Goal: Task Accomplishment & Management: Manage account settings

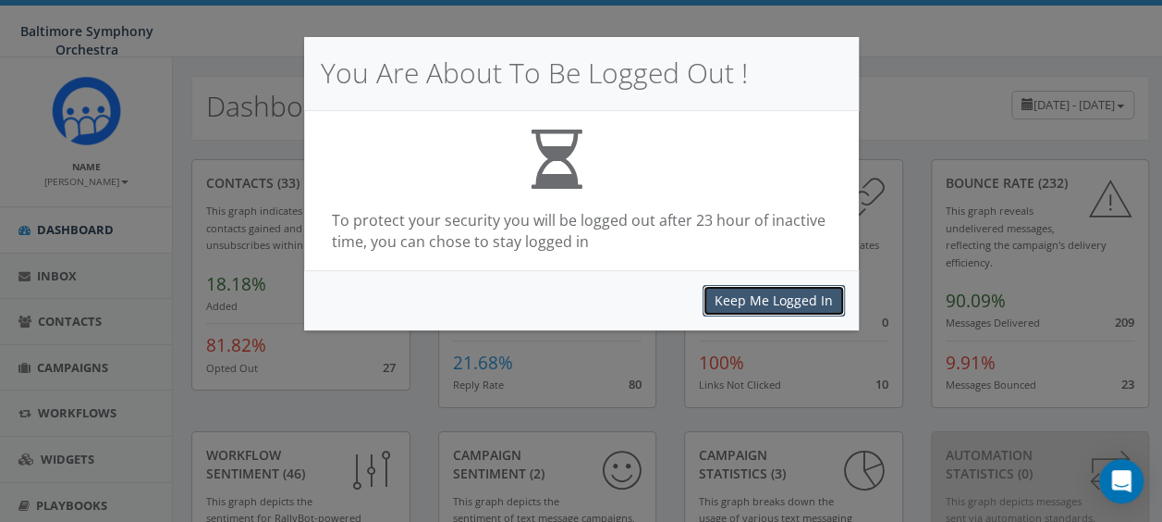
click at [808, 298] on button "Keep Me Logged In" at bounding box center [774, 300] width 142 height 31
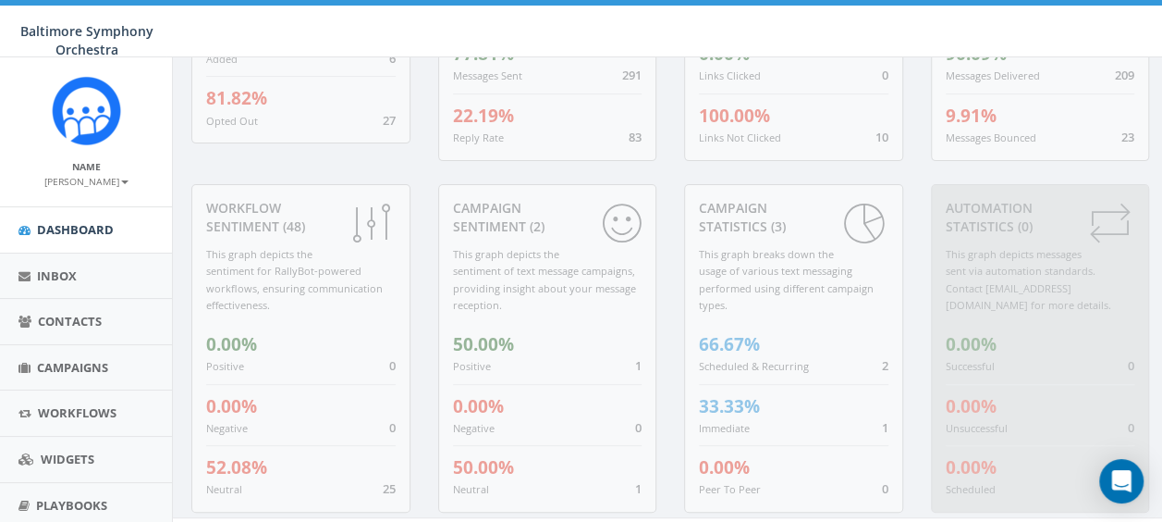
scroll to position [276, 0]
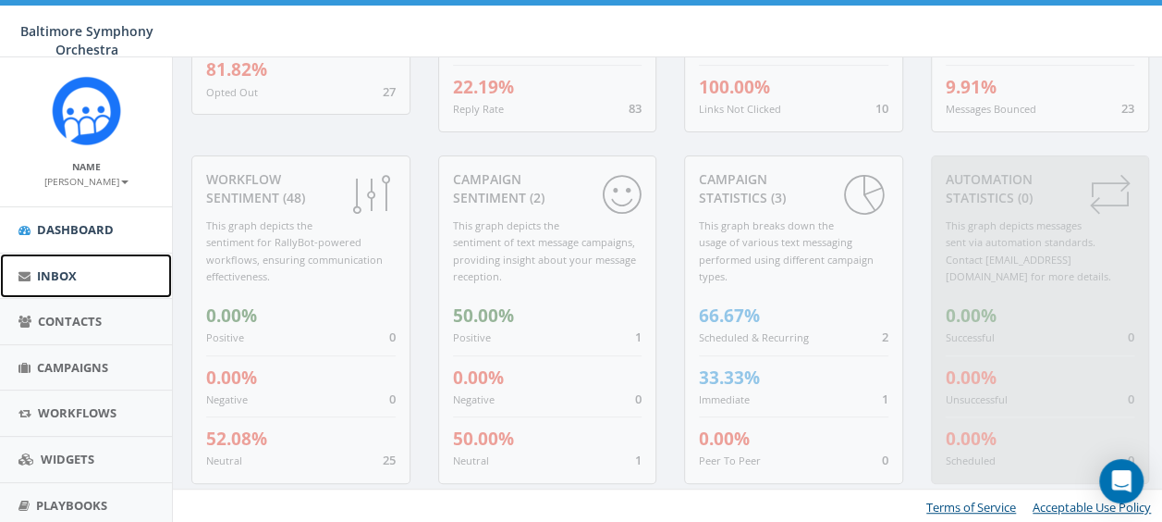
click at [53, 273] on span "Inbox" at bounding box center [57, 275] width 40 height 17
